Goal: Information Seeking & Learning: Learn about a topic

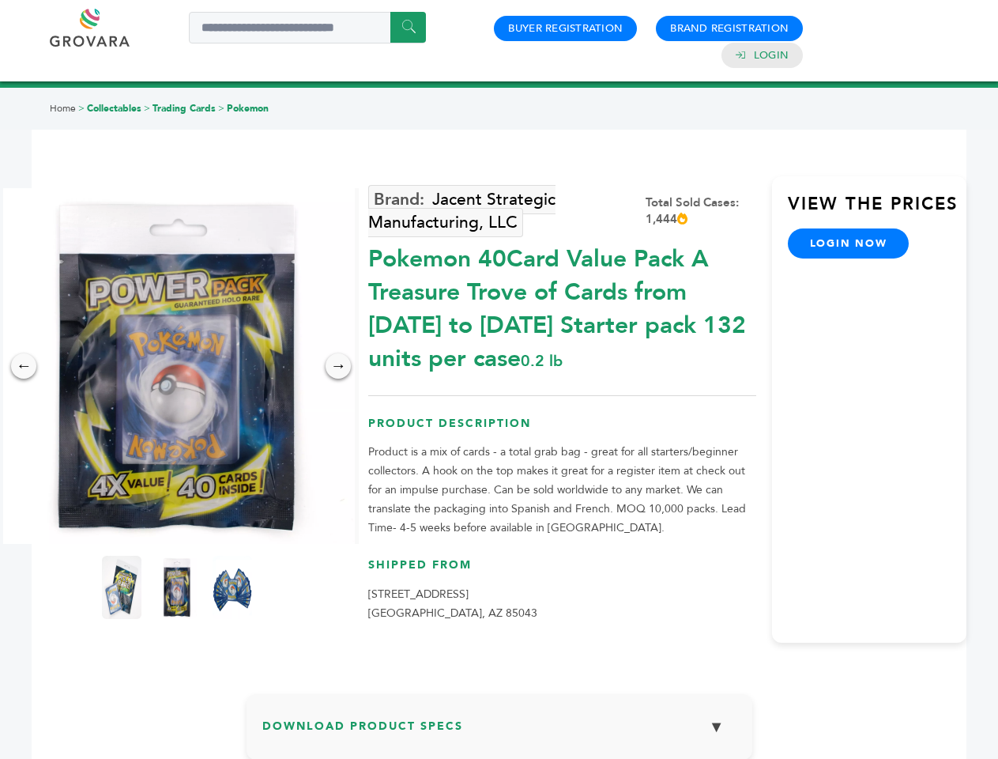
click at [177, 366] on img at bounding box center [177, 366] width 356 height 356
click at [0, 0] on div "×" at bounding box center [0, 0] width 0 height 0
click at [338, 366] on div "→" at bounding box center [338, 365] width 25 height 25
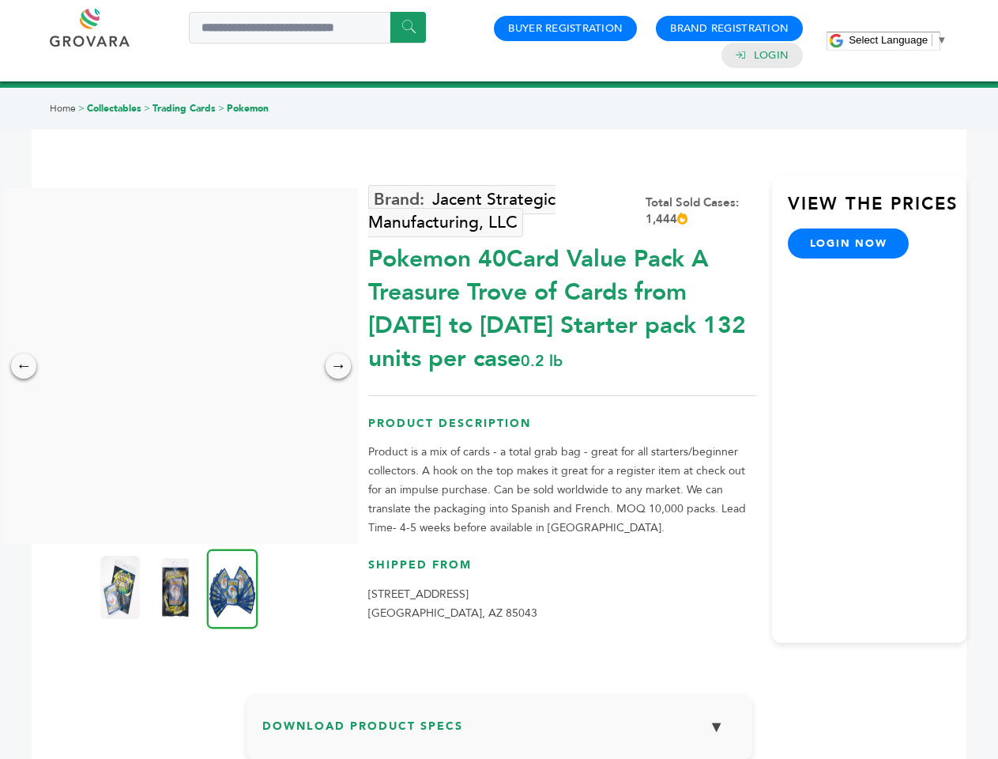
click at [122, 587] on img at bounding box center [120, 587] width 40 height 63
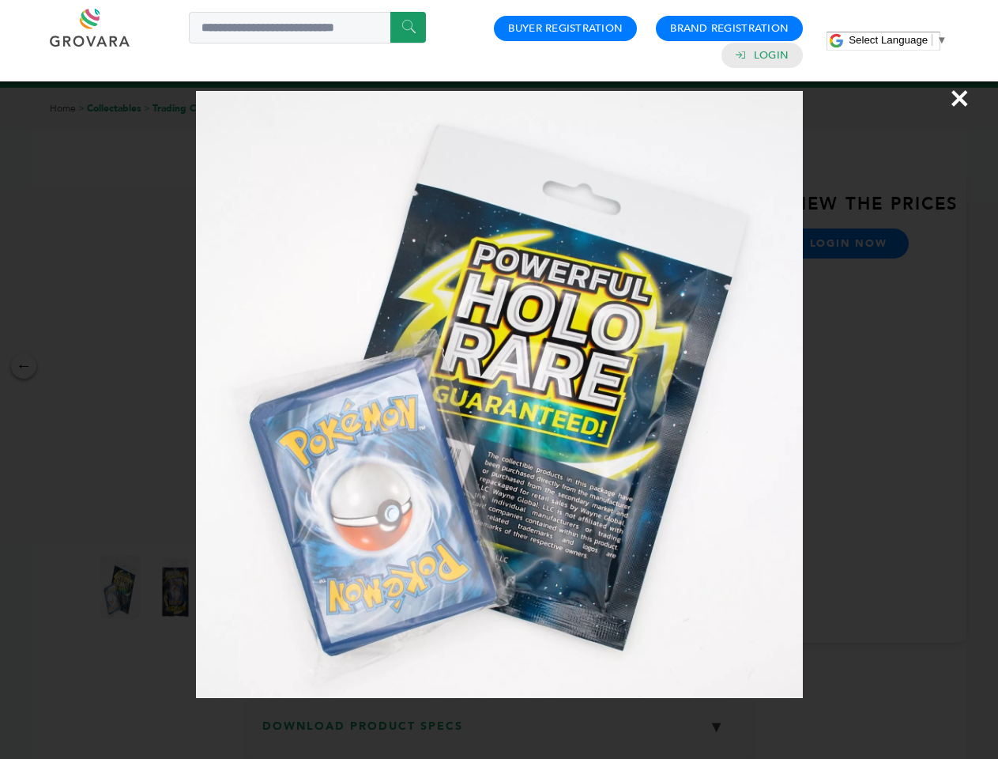
click at [177, 587] on div "×" at bounding box center [499, 379] width 998 height 759
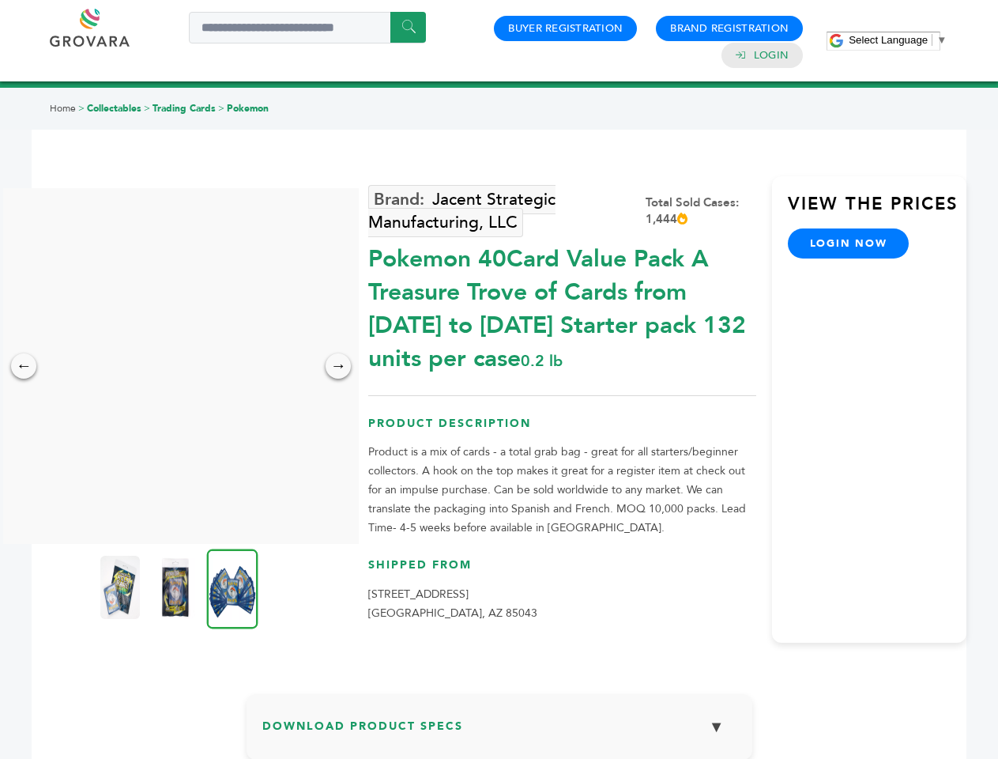
click at [232, 587] on img at bounding box center [232, 588] width 51 height 80
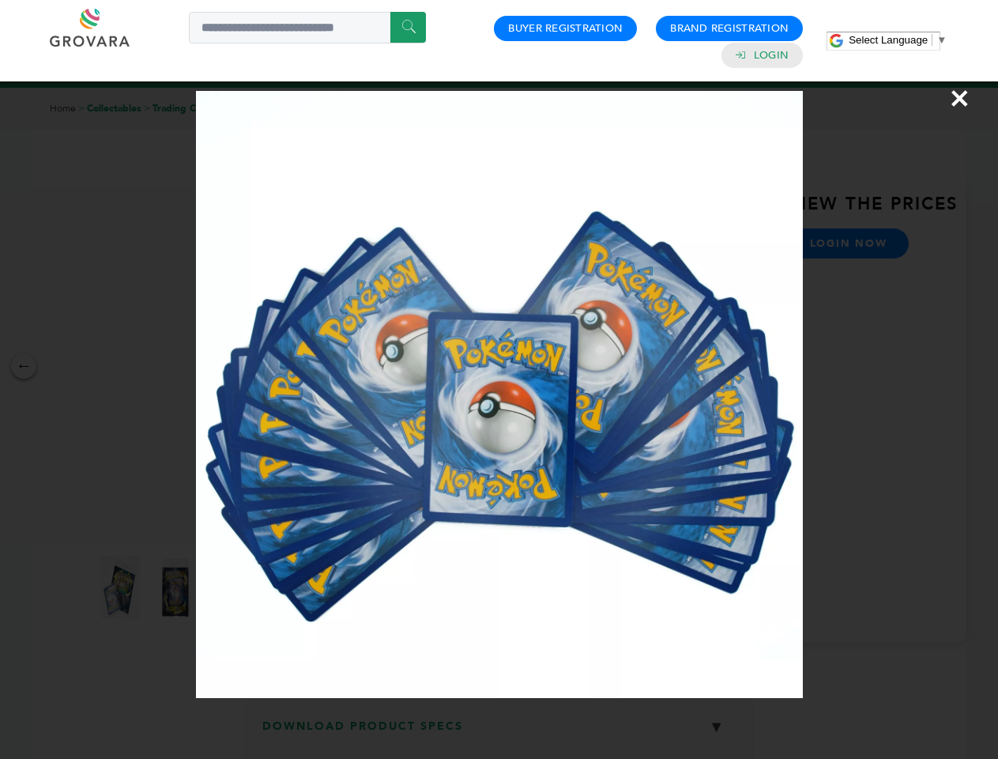
click at [499, 733] on div "×" at bounding box center [499, 379] width 998 height 759
